Goal: Task Accomplishment & Management: Manage account settings

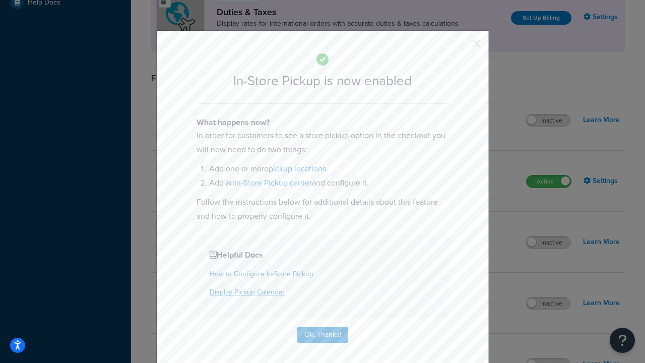
click at [462, 46] on button "button" at bounding box center [462, 47] width 3 height 3
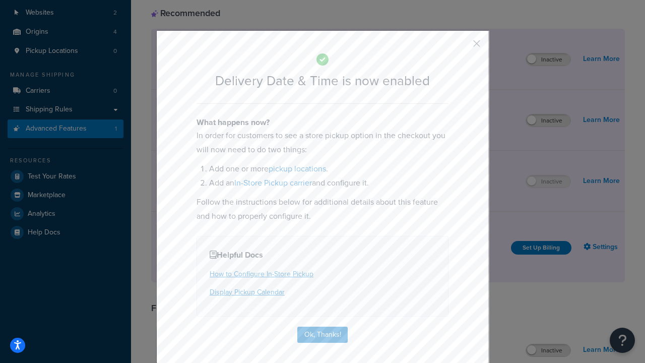
click at [462, 46] on button "button" at bounding box center [462, 47] width 3 height 3
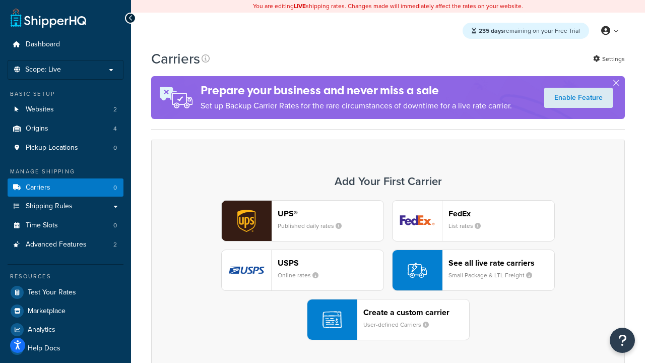
click at [388, 319] on div "Create a custom carrier User-defined Carriers" at bounding box center [416, 319] width 106 height 24
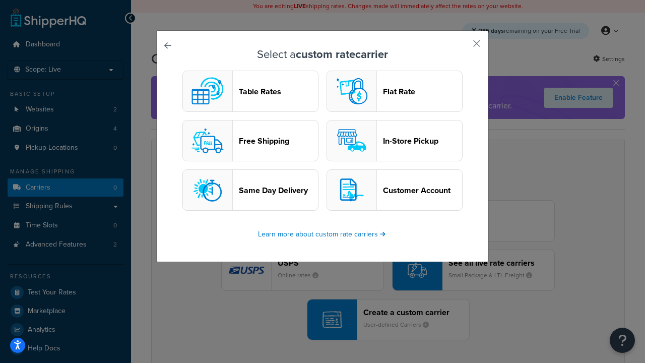
click at [395, 141] on header "In-Store Pickup" at bounding box center [422, 141] width 79 height 10
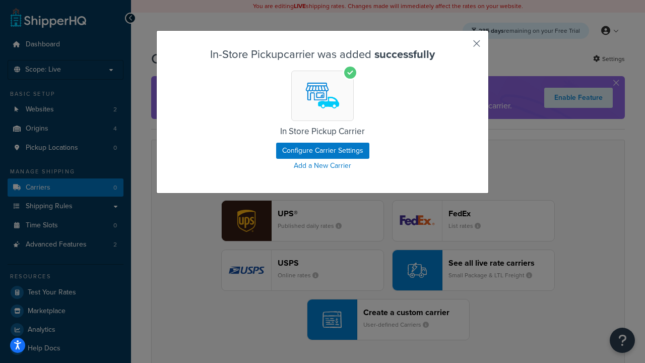
click at [462, 47] on button "button" at bounding box center [462, 47] width 3 height 3
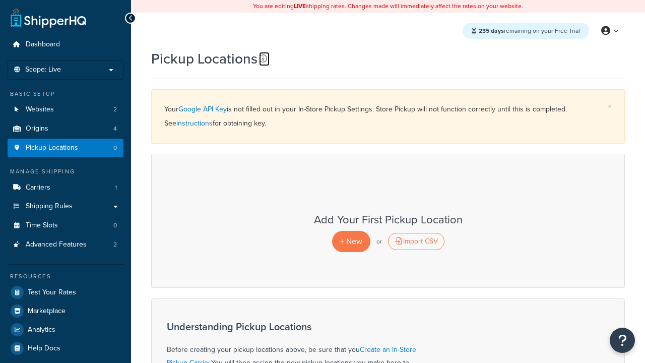
click at [263, 58] on icon at bounding box center [263, 58] width 8 height 8
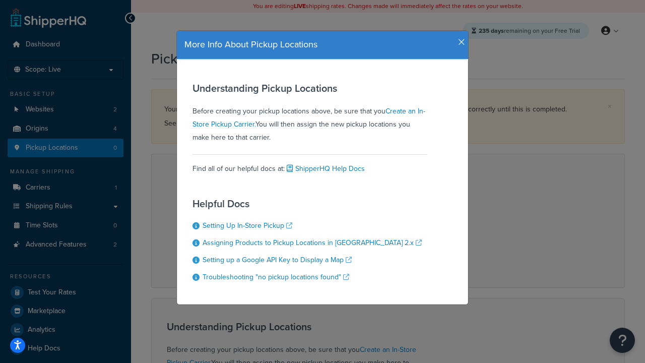
click at [459, 38] on icon "button" at bounding box center [461, 42] width 7 height 9
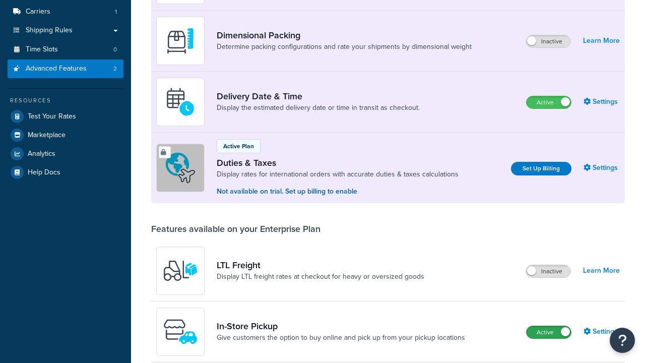
click at [549, 326] on label "Active" at bounding box center [549, 332] width 44 height 12
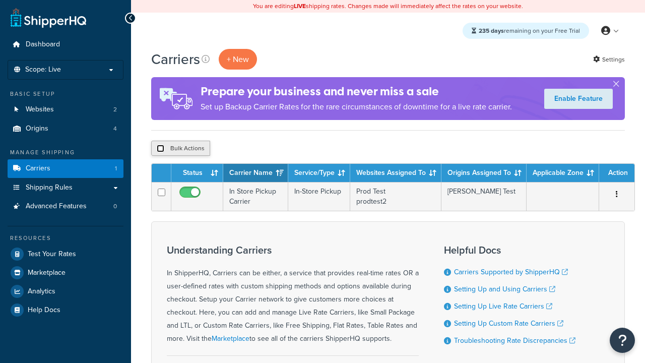
click at [160, 149] on input "checkbox" at bounding box center [161, 149] width 8 height 8
checkbox input "true"
click at [271, 149] on button "Delete" at bounding box center [268, 148] width 35 height 15
